Goal: Task Accomplishment & Management: Use online tool/utility

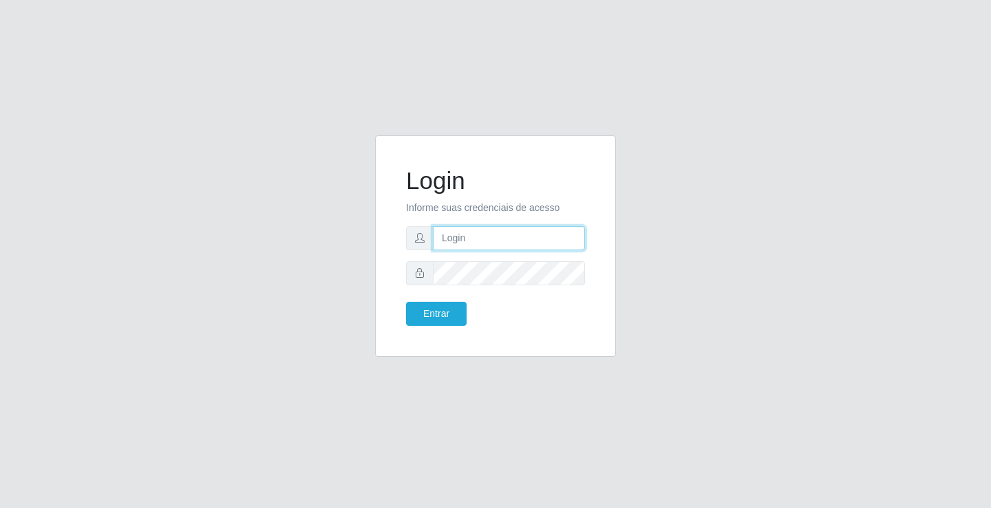
click at [475, 241] on input "text" at bounding box center [509, 238] width 152 height 24
click at [445, 239] on input "text" at bounding box center [509, 238] width 152 height 24
type input "zivaneide@ideal"
click at [406, 302] on button "Entrar" at bounding box center [436, 314] width 61 height 24
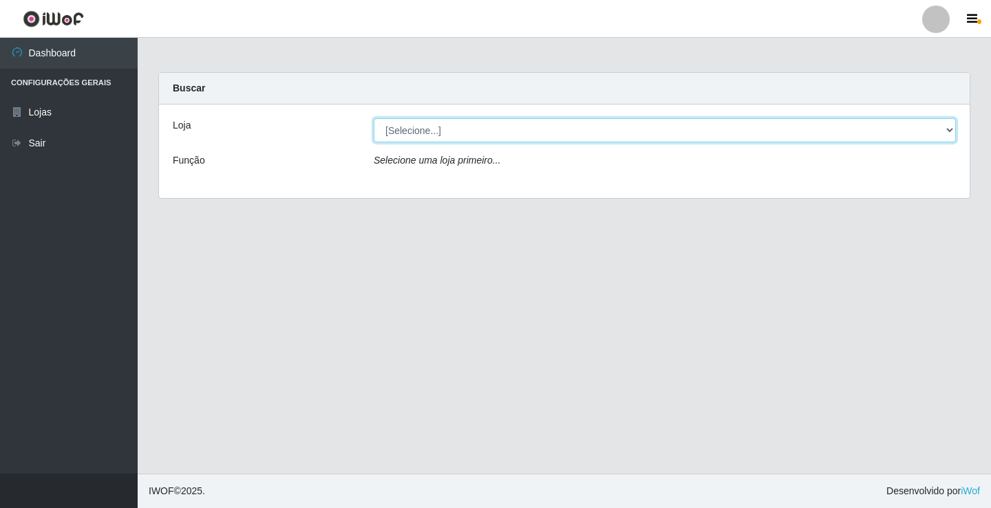
click at [950, 131] on select "[Selecione...] Ideal - Conceição" at bounding box center [665, 130] width 582 height 24
select select "231"
click at [374, 118] on select "[Selecione...] Ideal - Conceição" at bounding box center [665, 130] width 582 height 24
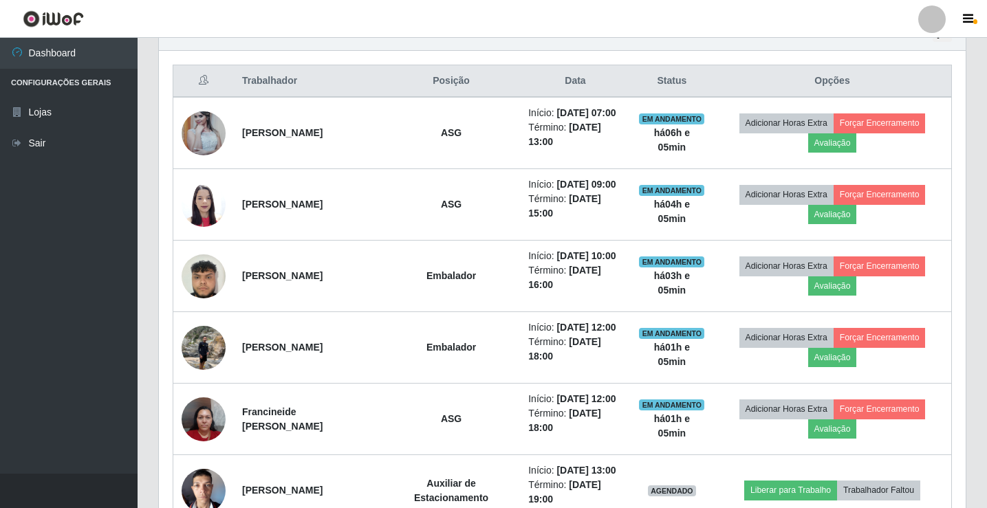
scroll to position [482, 0]
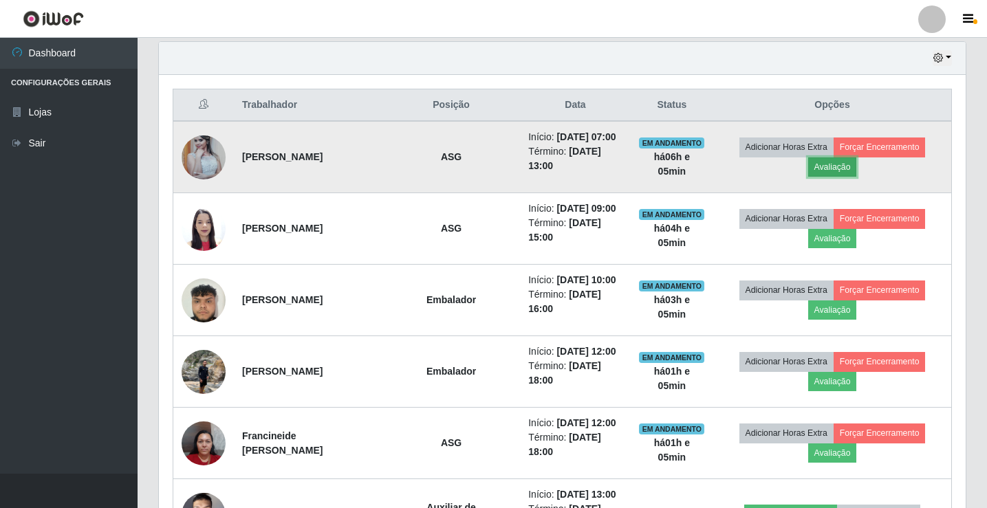
click at [845, 171] on button "Avaliação" at bounding box center [832, 167] width 49 height 19
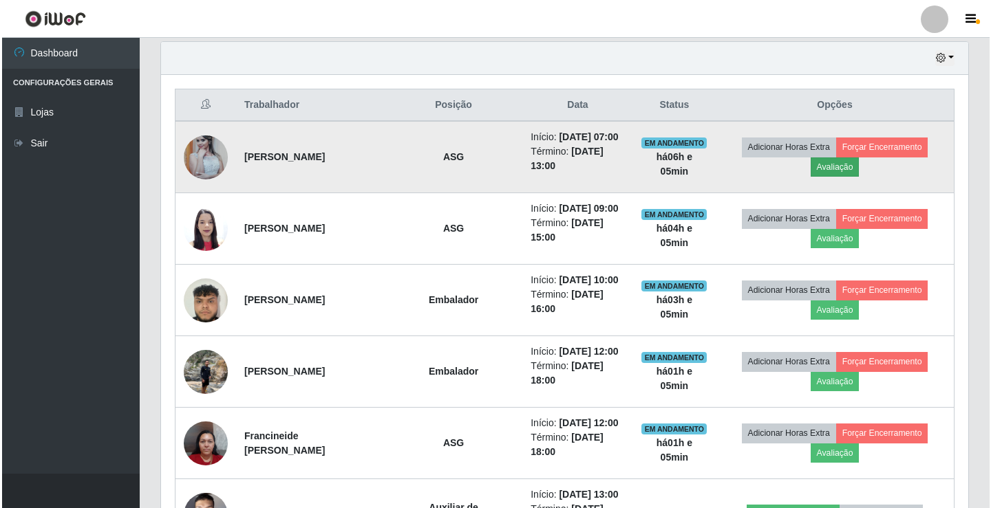
scroll to position [285, 800]
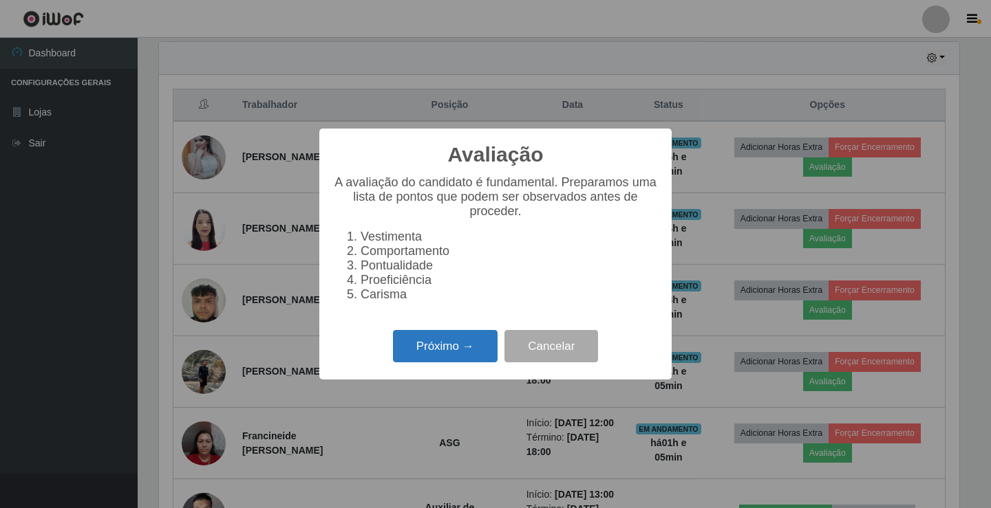
click at [435, 349] on button "Próximo →" at bounding box center [445, 346] width 105 height 32
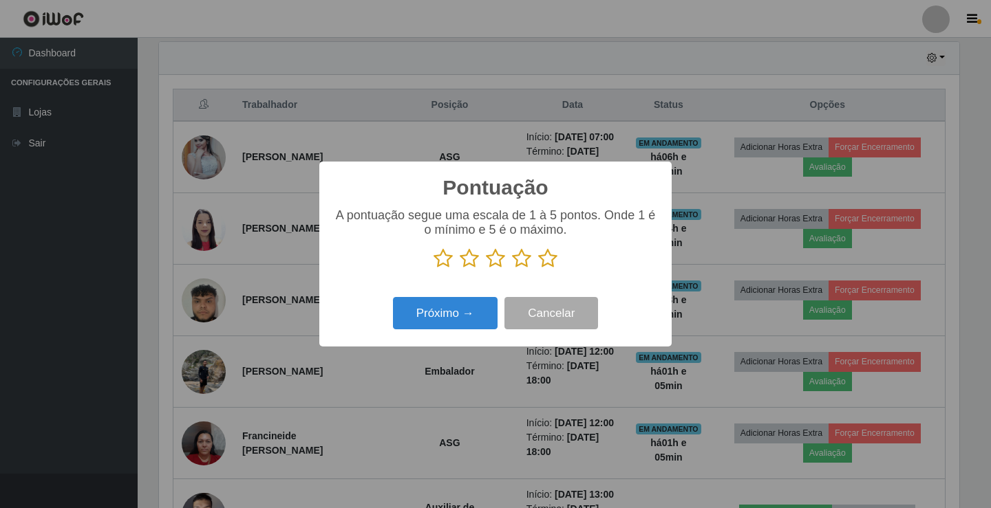
click at [493, 259] on icon at bounding box center [495, 258] width 19 height 21
click at [486, 269] on input "radio" at bounding box center [486, 269] width 0 height 0
click at [474, 261] on icon at bounding box center [469, 258] width 19 height 21
click at [460, 269] on input "radio" at bounding box center [460, 269] width 0 height 0
click at [464, 315] on button "Próximo →" at bounding box center [445, 313] width 105 height 32
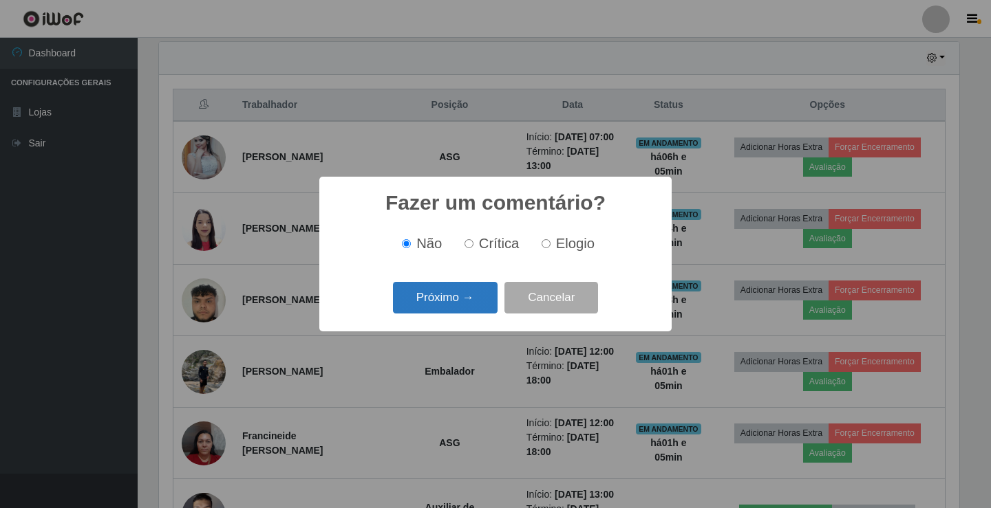
click at [463, 300] on button "Próximo →" at bounding box center [445, 298] width 105 height 32
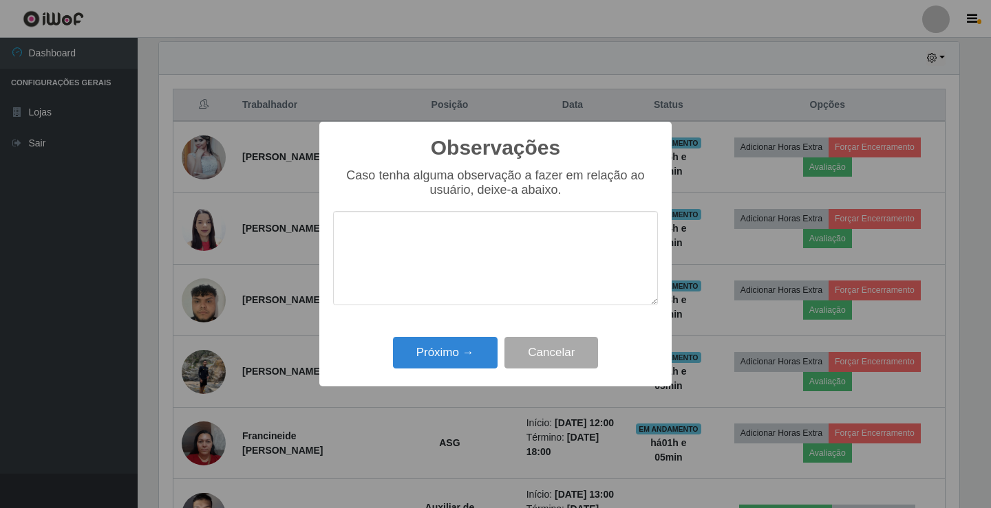
click at [353, 226] on textarea at bounding box center [495, 258] width 325 height 94
click at [418, 354] on button "Próximo →" at bounding box center [445, 353] width 105 height 32
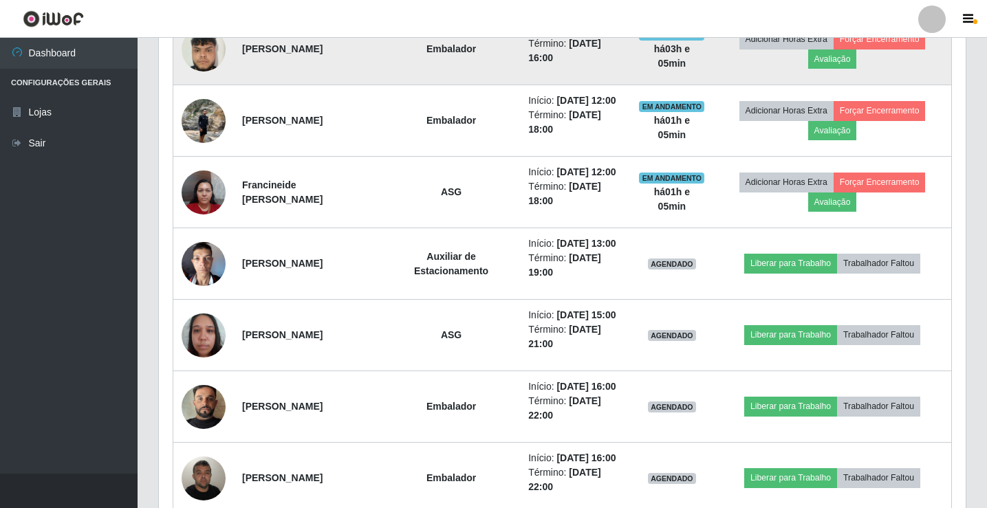
scroll to position [757, 0]
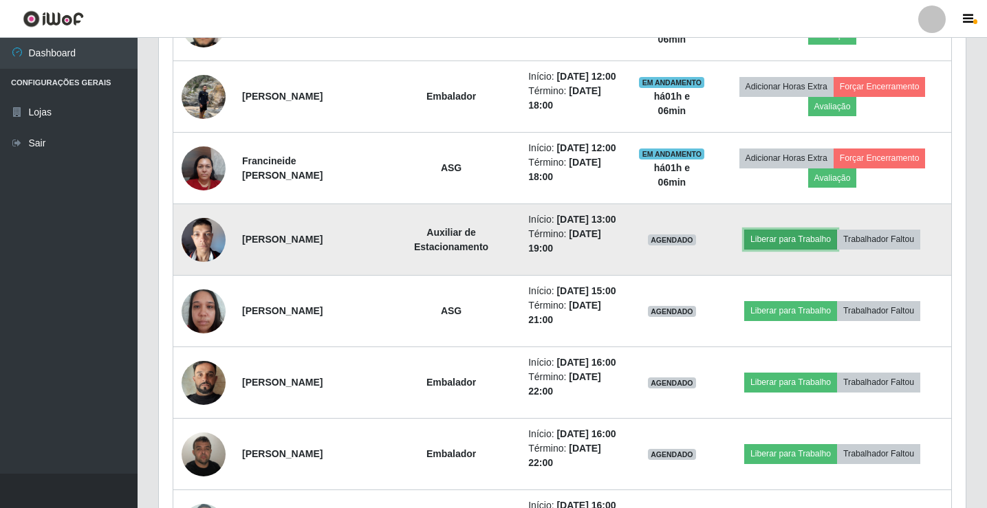
click at [807, 249] on button "Liberar para Trabalho" at bounding box center [790, 239] width 93 height 19
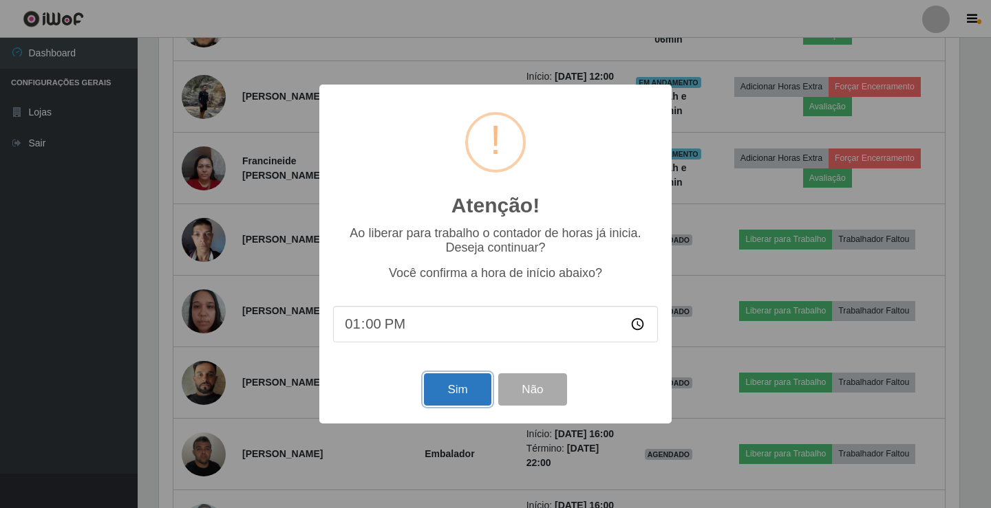
click at [466, 393] on button "Sim" at bounding box center [457, 390] width 67 height 32
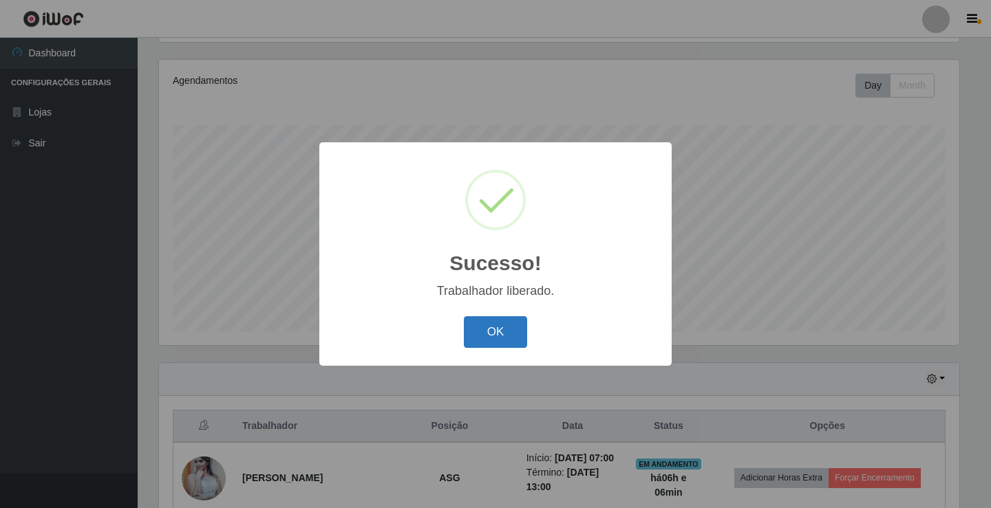
click at [512, 335] on button "OK" at bounding box center [496, 332] width 64 height 32
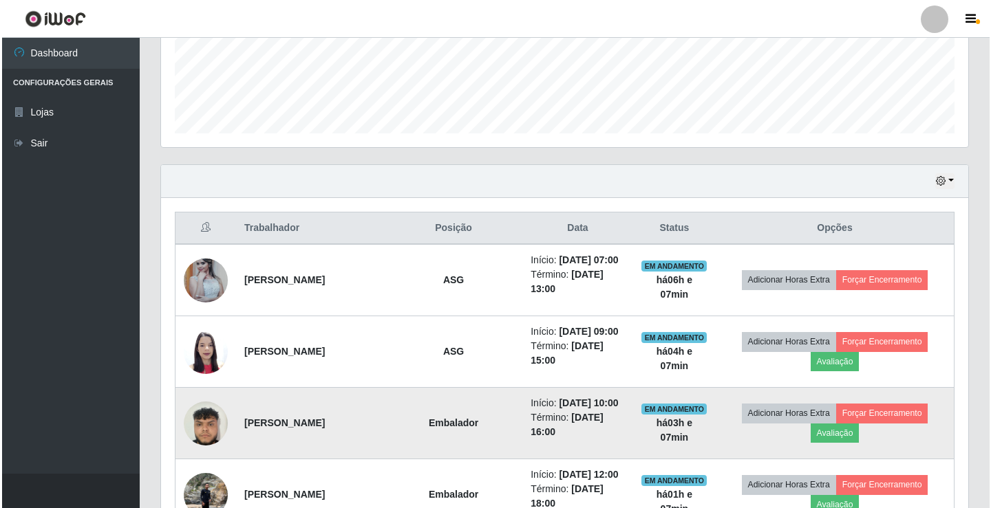
scroll to position [367, 0]
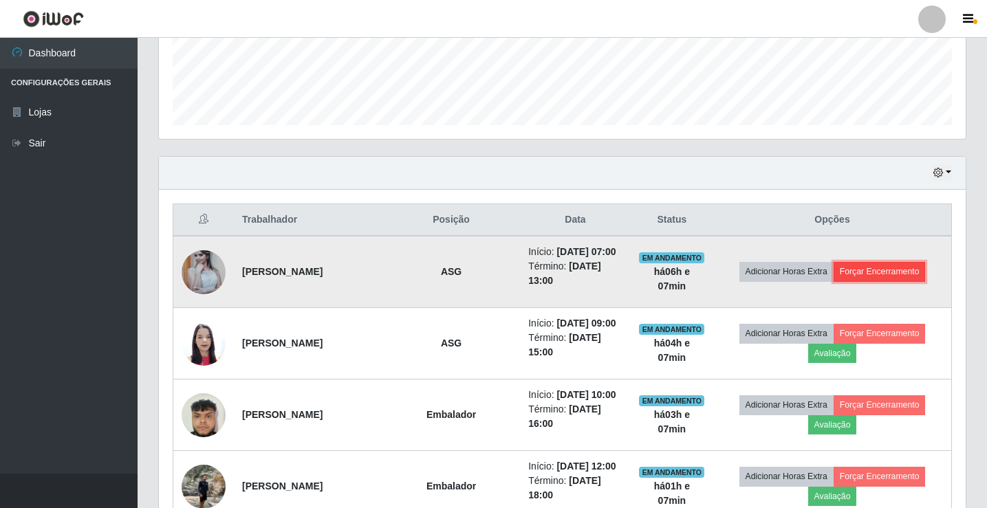
click at [856, 277] on button "Forçar Encerramento" at bounding box center [880, 271] width 92 height 19
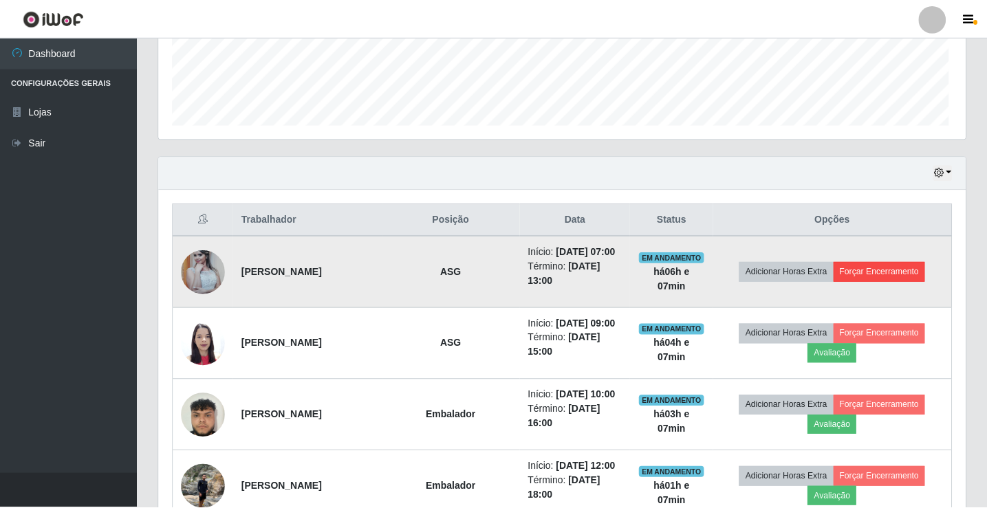
scroll to position [285, 800]
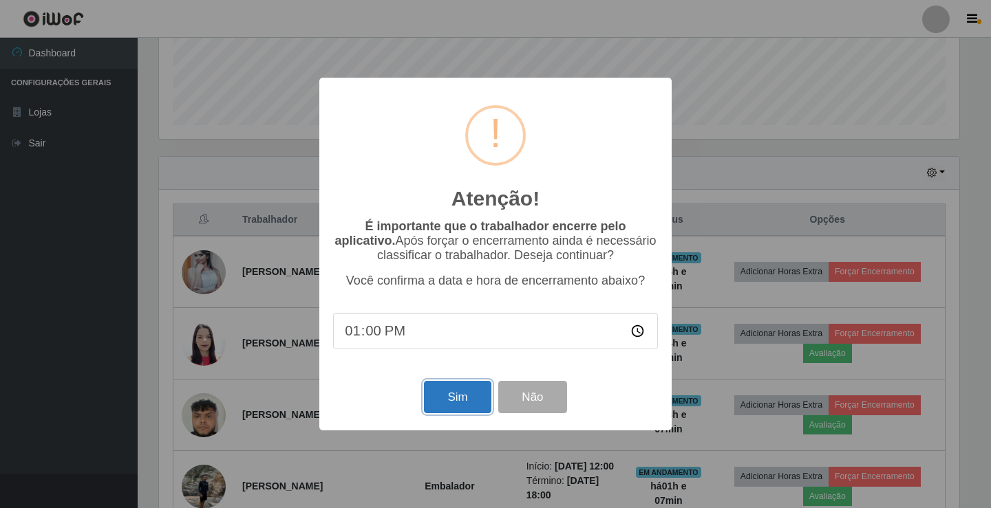
click at [440, 393] on button "Sim" at bounding box center [457, 397] width 67 height 32
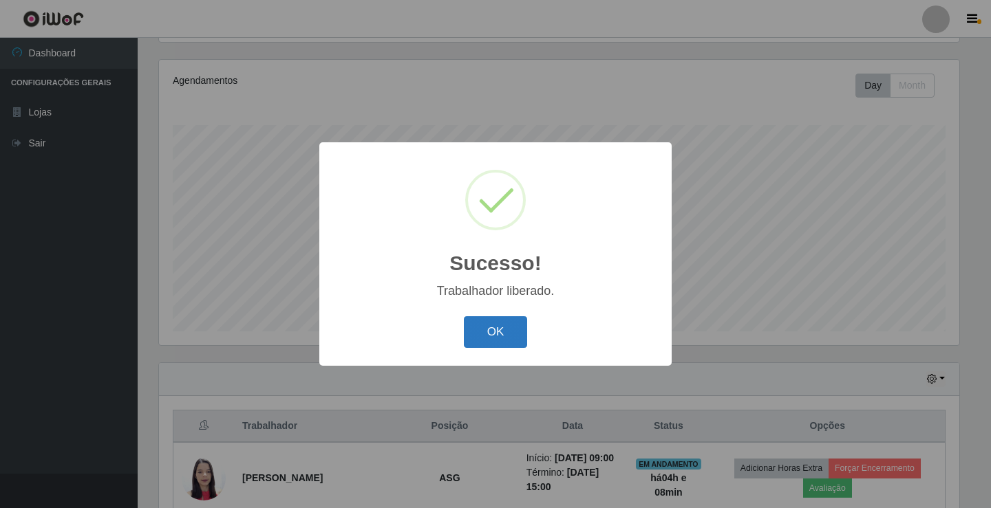
click at [499, 330] on button "OK" at bounding box center [496, 332] width 64 height 32
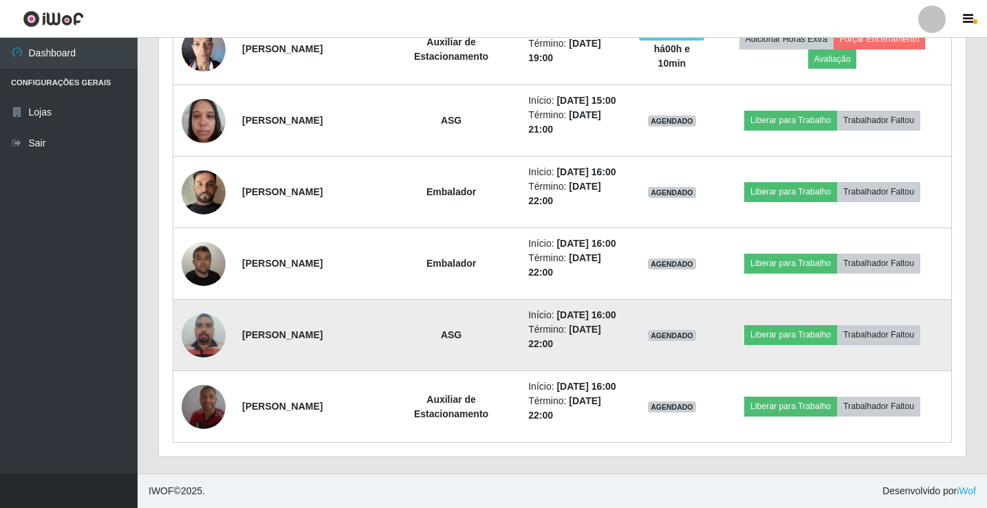
scroll to position [917, 0]
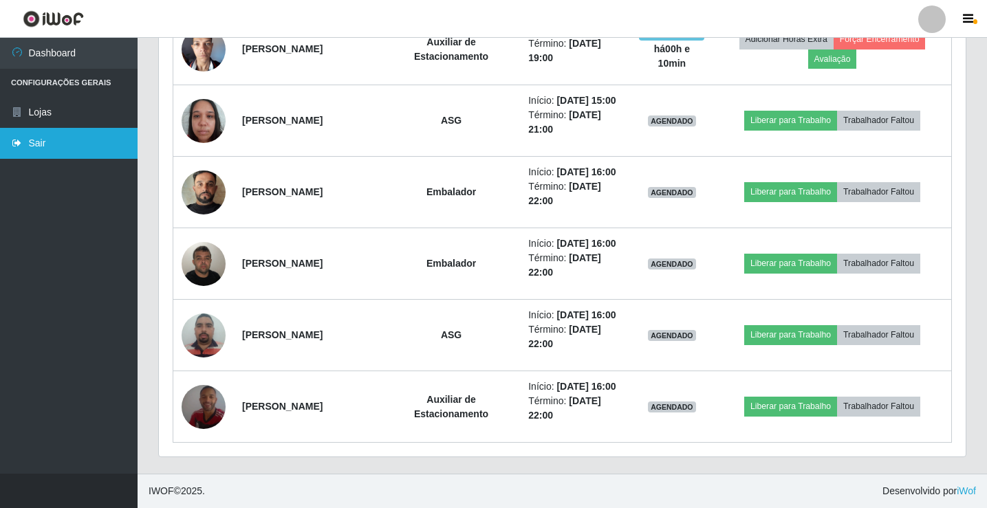
click at [25, 140] on link "Sair" at bounding box center [69, 143] width 138 height 31
